Goal: Information Seeking & Learning: Compare options

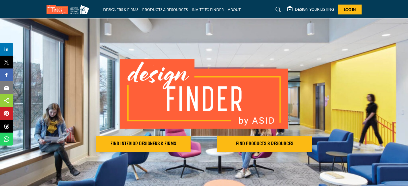
click at [309, 6] on div "DESIGN YOUR LISTING Pricing Page Design Your Listing Log In" at bounding box center [324, 10] width 74 height 10
click at [310, 10] on h5 "DESIGN YOUR LISTING" at bounding box center [314, 9] width 39 height 5
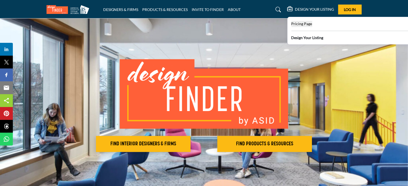
click at [305, 25] on span "Pricing Page" at bounding box center [301, 23] width 21 height 5
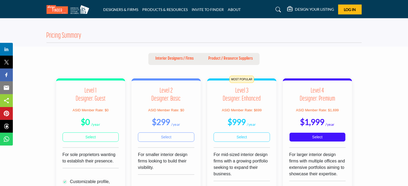
scroll to position [134, 0]
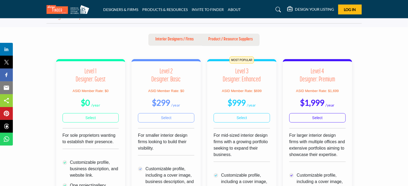
click at [236, 37] on p "Product / Resource Suppliers" at bounding box center [230, 39] width 44 height 6
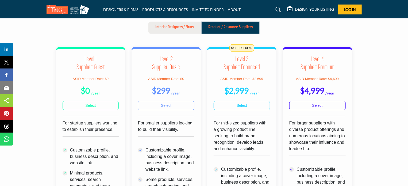
scroll to position [27, 0]
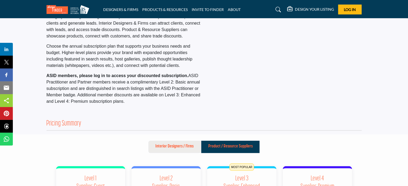
click at [173, 146] on p "Interior Designers / Firms" at bounding box center [174, 146] width 38 height 6
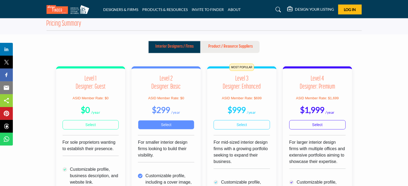
scroll to position [134, 0]
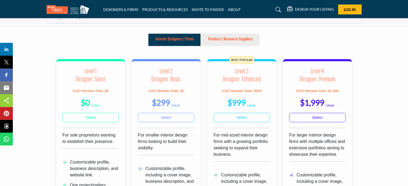
click at [225, 43] on button "Product / Resource Suppliers" at bounding box center [230, 40] width 58 height 12
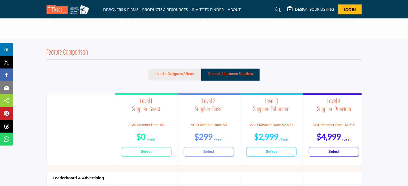
scroll to position [455, 0]
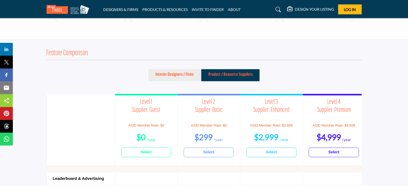
click at [165, 79] on button "Interior Designers / Firms" at bounding box center [174, 75] width 52 height 12
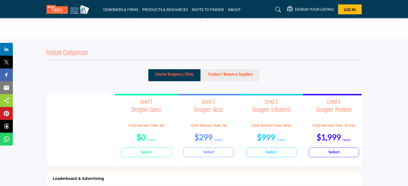
click at [208, 73] on button "Product / Resource Suppliers" at bounding box center [230, 75] width 58 height 12
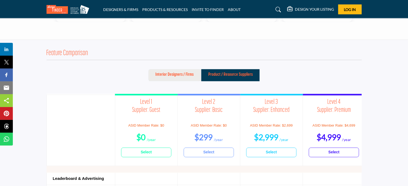
click at [196, 75] on button "Interior Designers / Firms" at bounding box center [174, 75] width 52 height 12
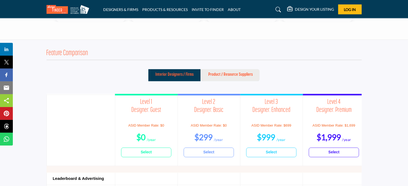
click at [222, 79] on button "Product / Resource Suppliers" at bounding box center [230, 75] width 58 height 12
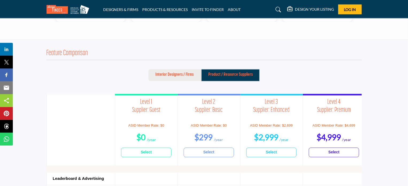
scroll to position [481, 0]
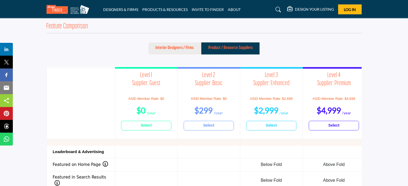
click at [171, 51] on button "Interior Designers / Firms" at bounding box center [174, 49] width 52 height 12
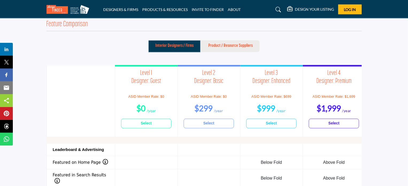
scroll to position [481, 0]
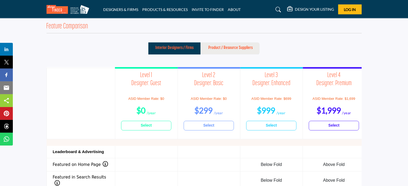
click at [241, 47] on p "Product / Resource Suppliers" at bounding box center [230, 48] width 44 height 6
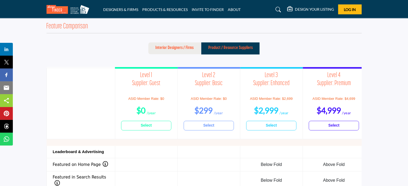
click at [274, 99] on span "ASID Member Rate: $2,699" at bounding box center [271, 99] width 43 height 4
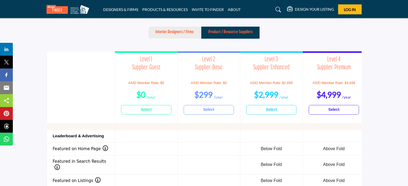
scroll to position [481, 0]
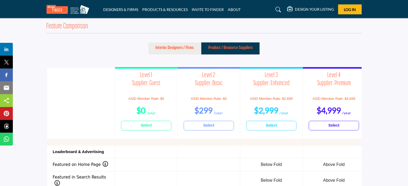
click at [188, 51] on button "Interior Designers / Firms" at bounding box center [174, 49] width 52 height 12
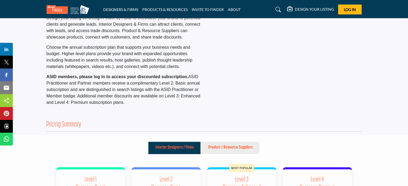
scroll to position [80, 0]
